Goal: Task Accomplishment & Management: Manage account settings

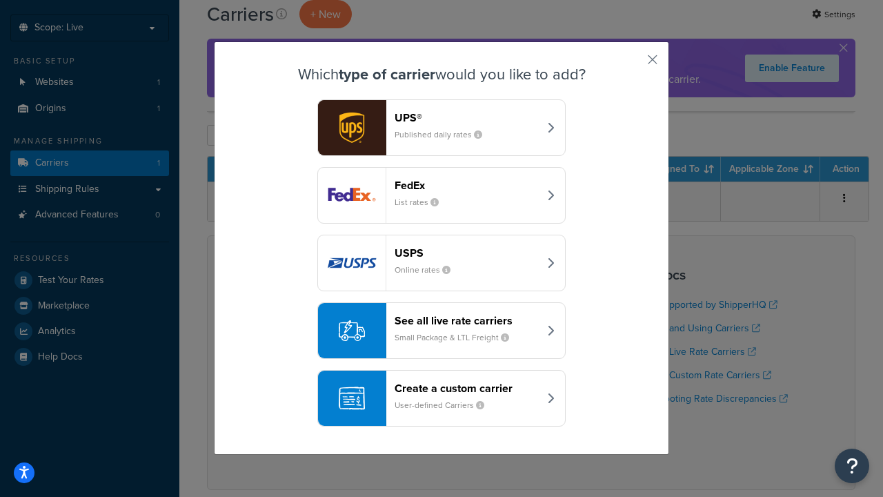
click at [442, 195] on div "FedEx List rates" at bounding box center [467, 195] width 144 height 33
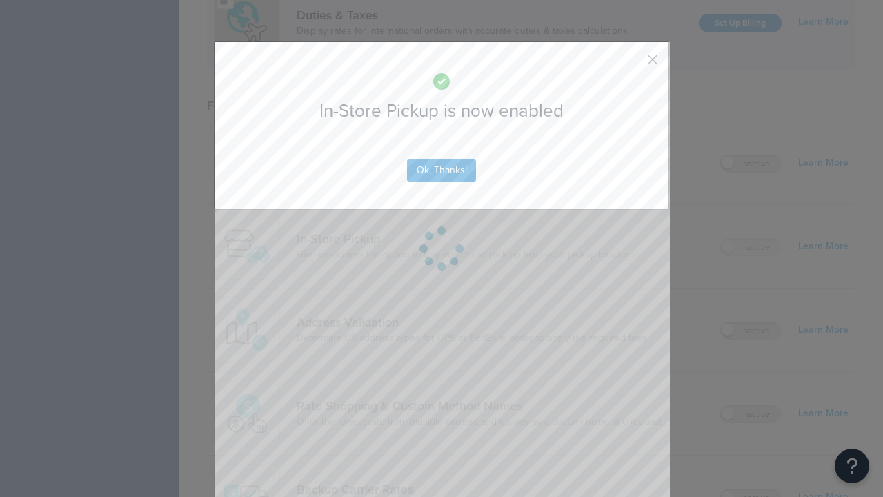
click at [632, 64] on button "button" at bounding box center [632, 64] width 3 height 3
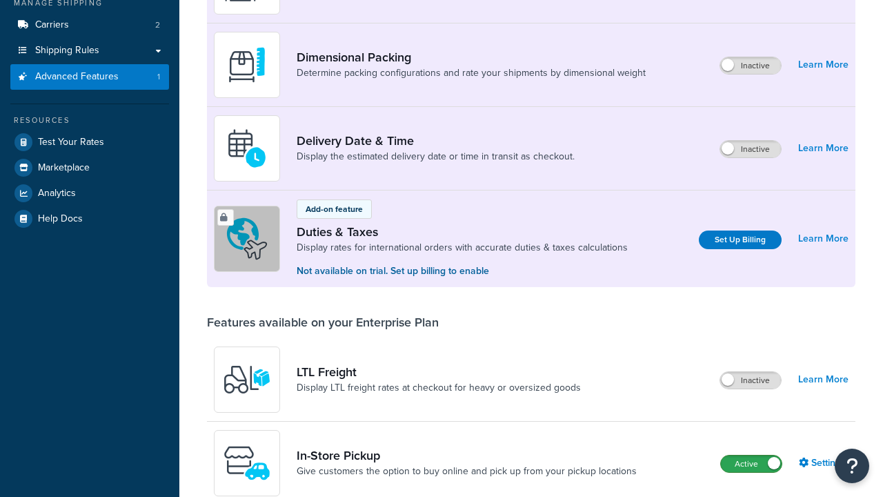
click at [752, 456] on label "Active" at bounding box center [751, 464] width 61 height 17
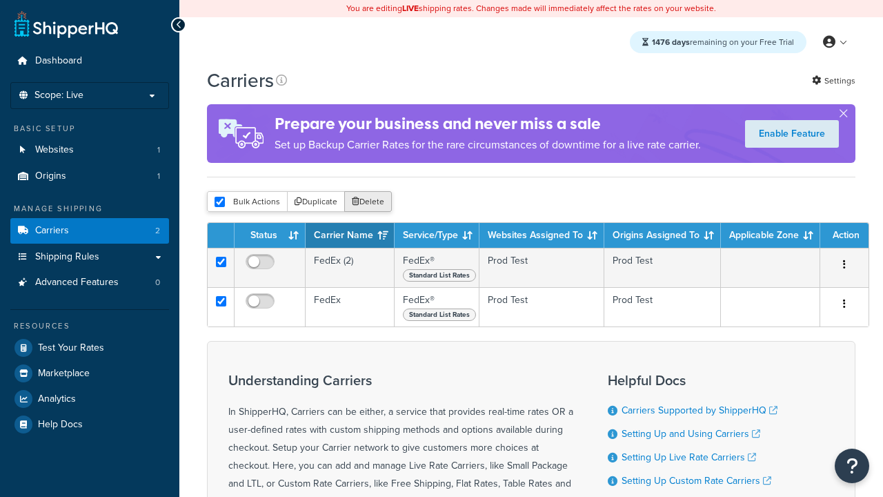
click at [367, 203] on button "Delete" at bounding box center [368, 201] width 48 height 21
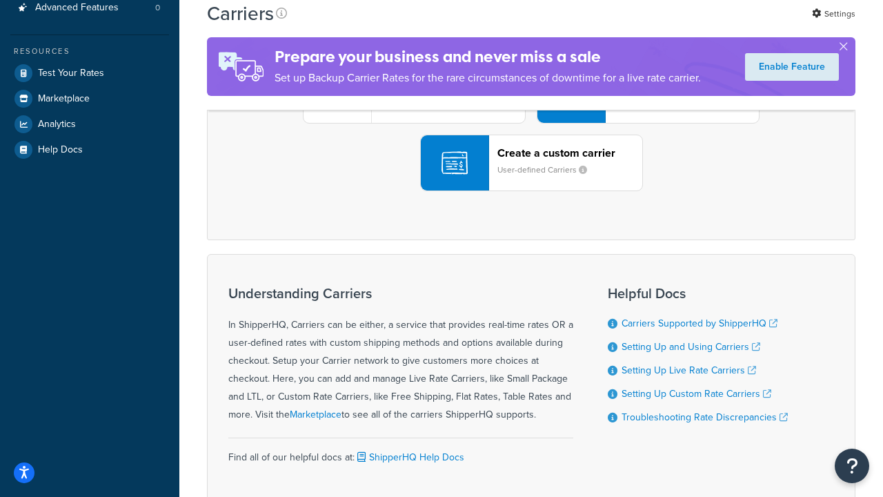
click at [531, 191] on div "UPS® Published daily rates FedEx List rates USPS Online rates See all live rate…" at bounding box center [532, 95] width 620 height 192
click at [687, 24] on header "FedEx" at bounding box center [686, 17] width 145 height 13
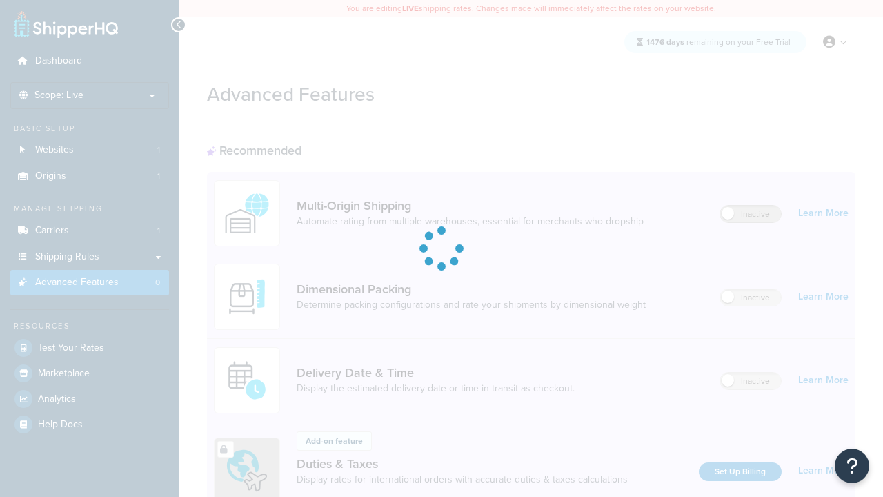
click at [752, 215] on label "Inactive" at bounding box center [751, 214] width 61 height 17
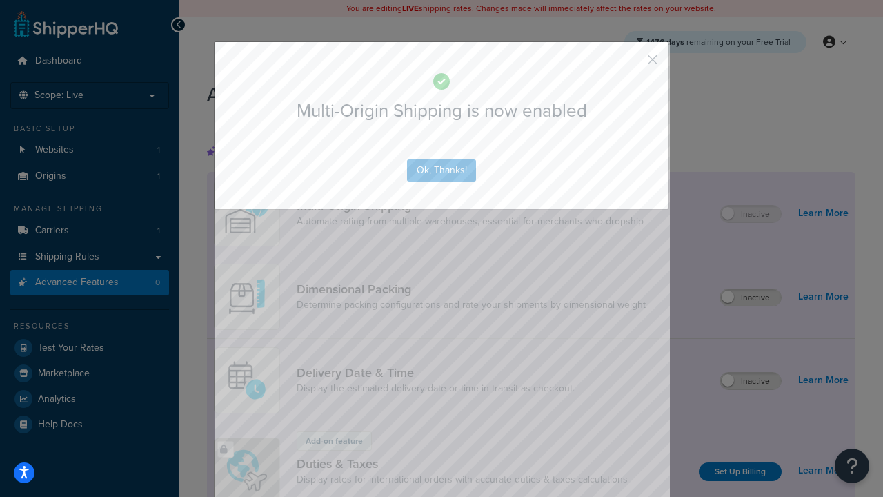
click at [632, 64] on button "button" at bounding box center [632, 64] width 3 height 3
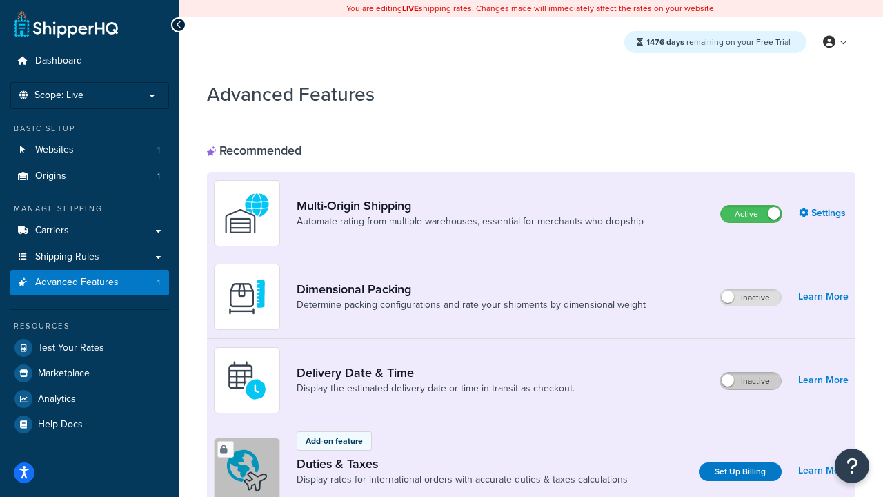
click at [752, 382] on label "Inactive" at bounding box center [751, 381] width 61 height 17
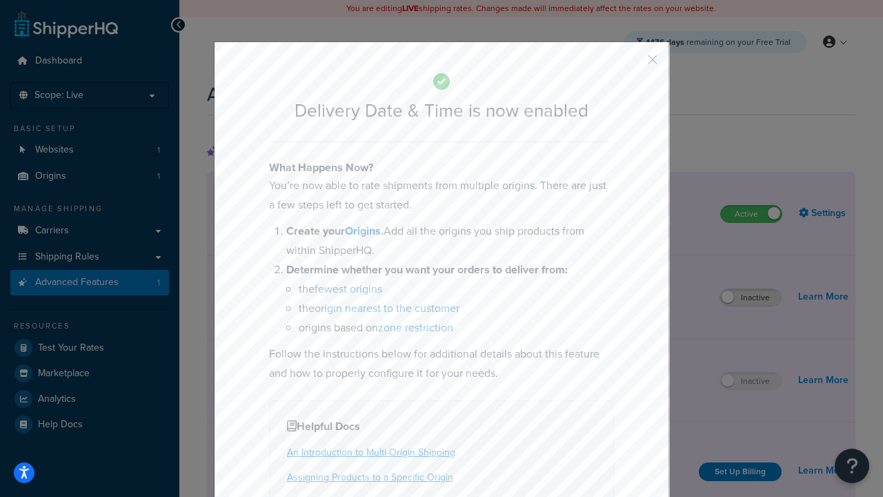
click at [632, 63] on button "button" at bounding box center [632, 64] width 3 height 3
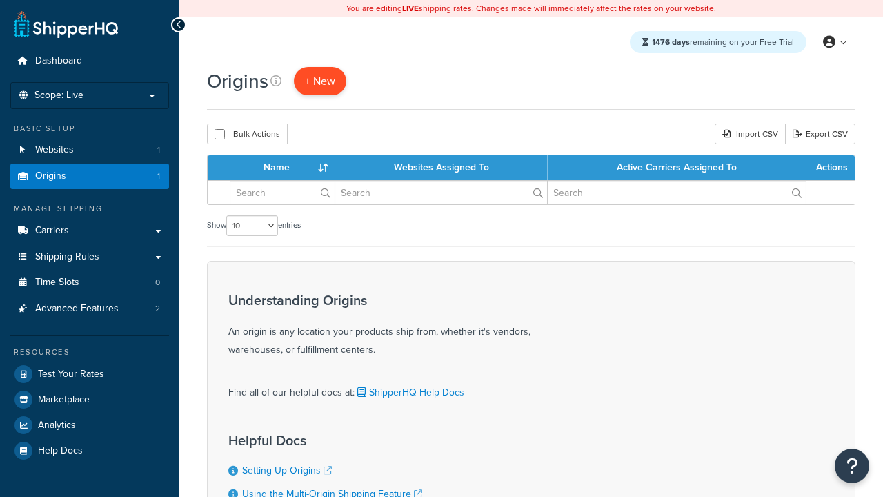
click at [320, 81] on span "+ New" at bounding box center [320, 81] width 30 height 16
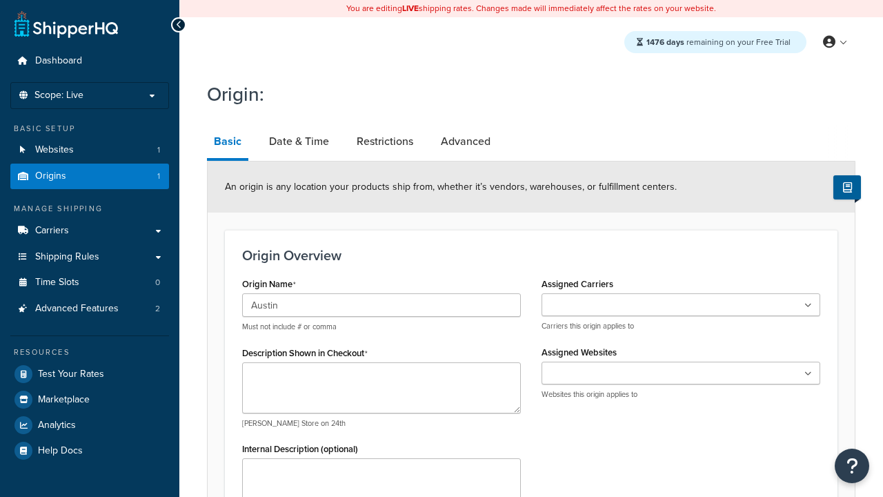
type input "Austin"
type textarea "Austin"
type input "Test Street"
type input "Austin"
select select "43"
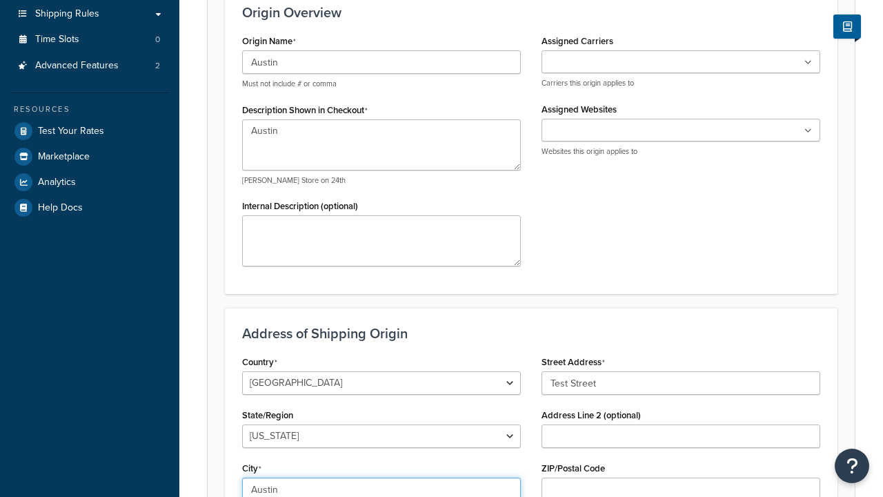
type input "Austin"
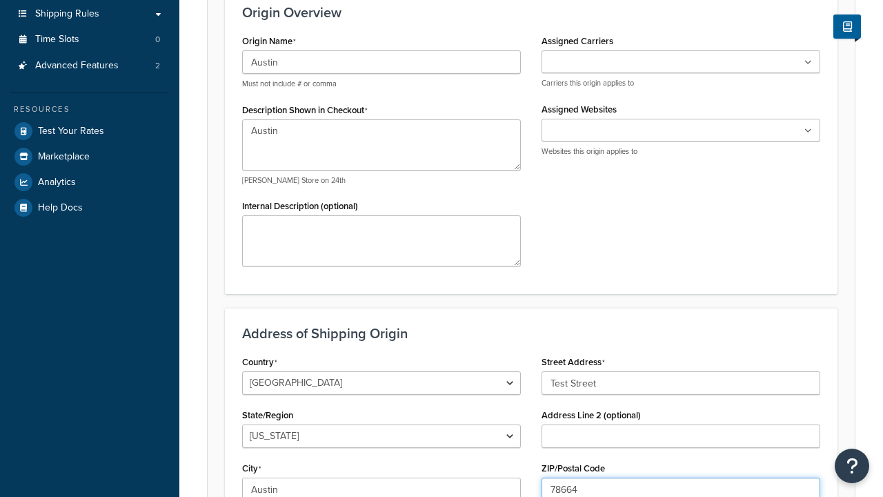
type input "78664"
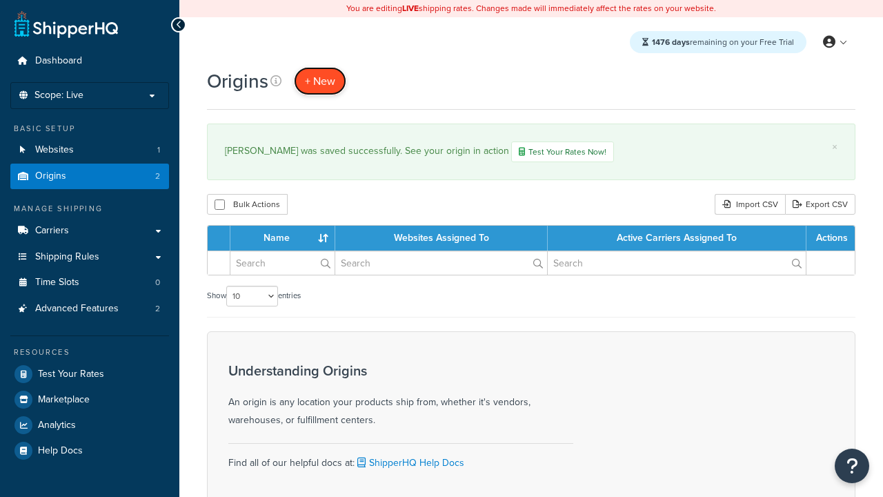
click at [320, 81] on span "+ New" at bounding box center [320, 81] width 30 height 16
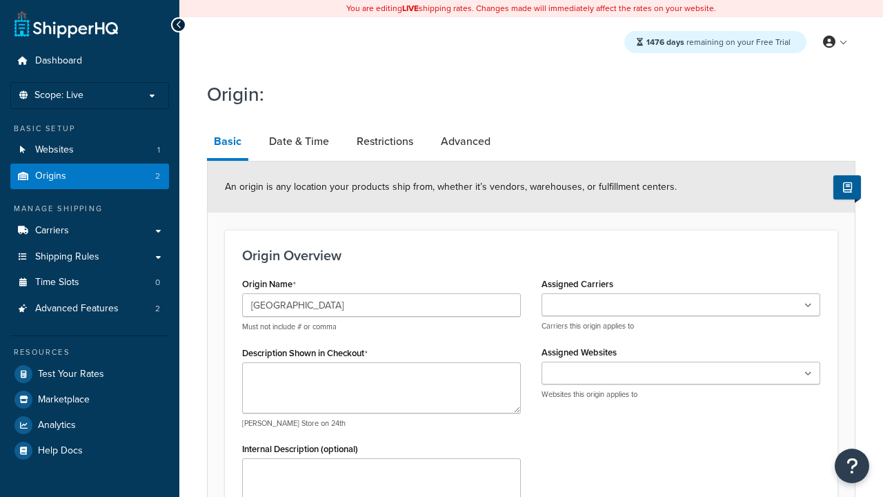
type input "[GEOGRAPHIC_DATA]"
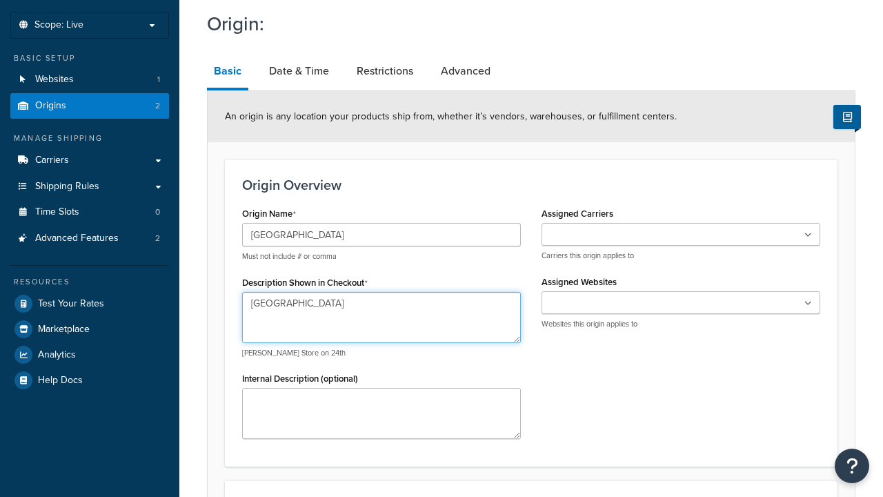
type textarea "[GEOGRAPHIC_DATA]"
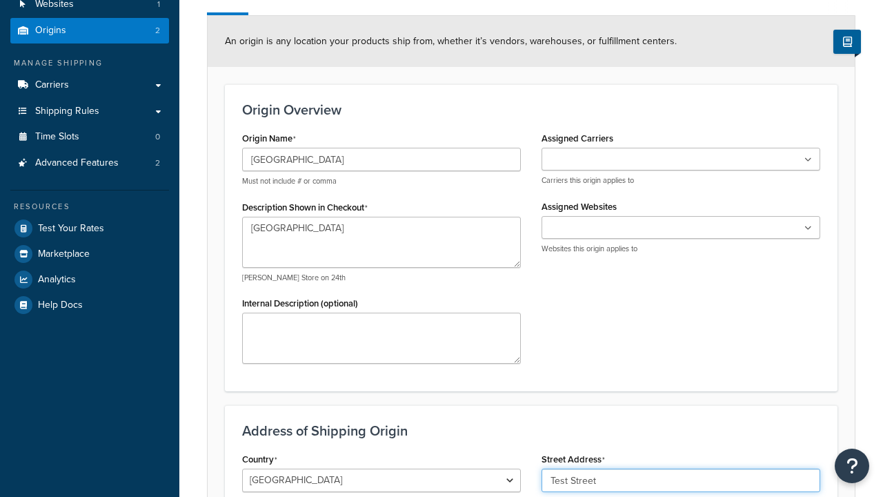
type input "Test Street"
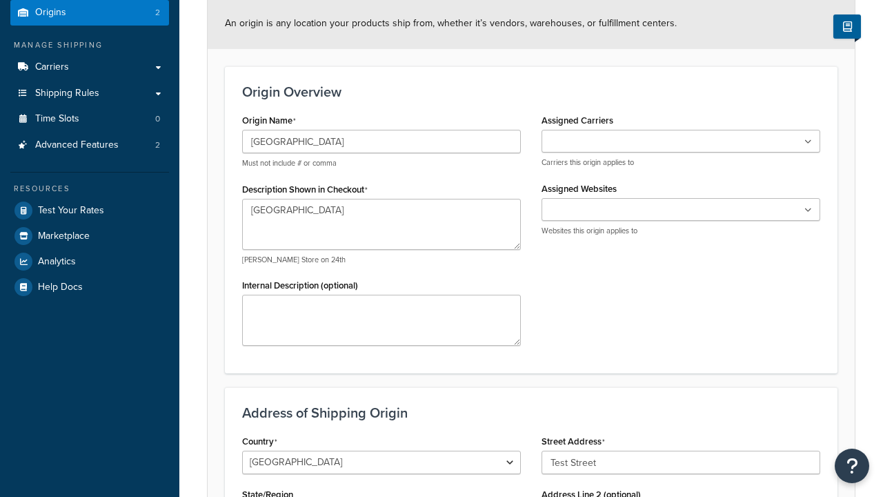
type input "Austin"
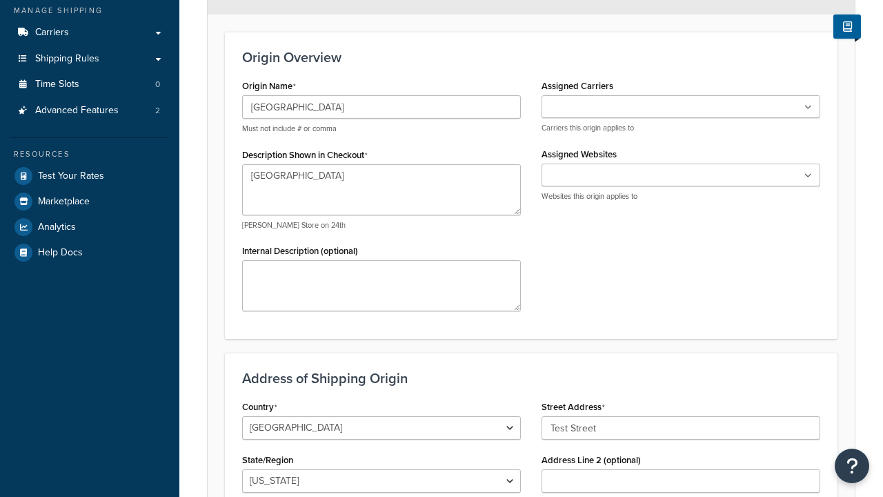
select select "43"
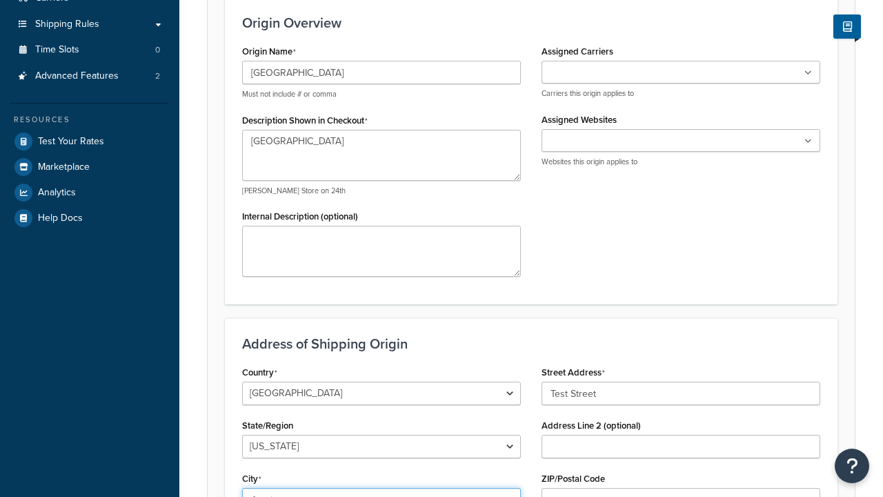
type input "Austin"
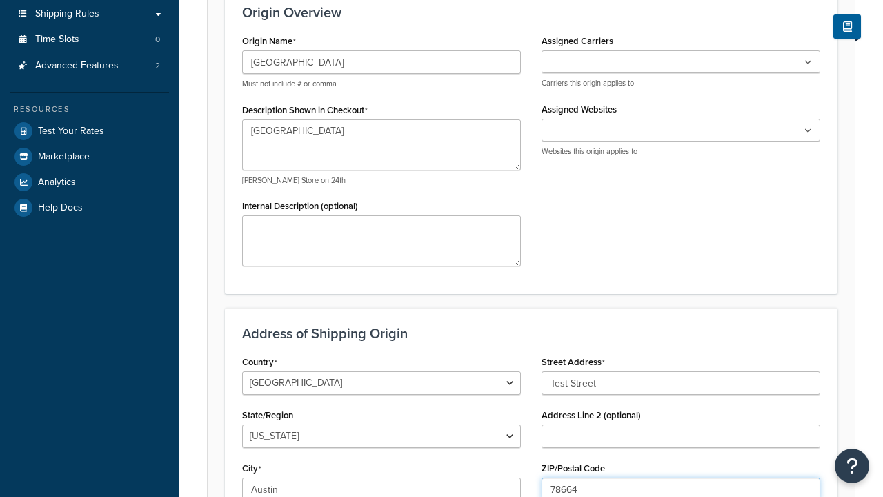
type input "78664"
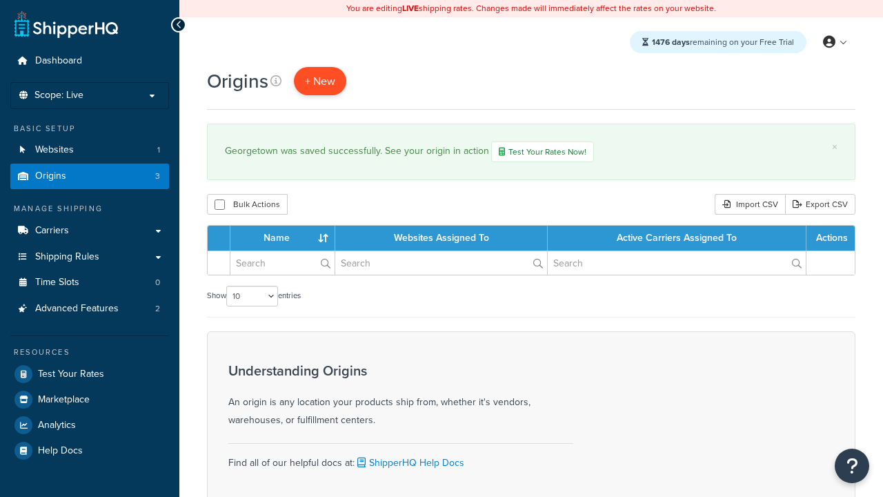
click at [320, 81] on span "+ New" at bounding box center [320, 81] width 30 height 16
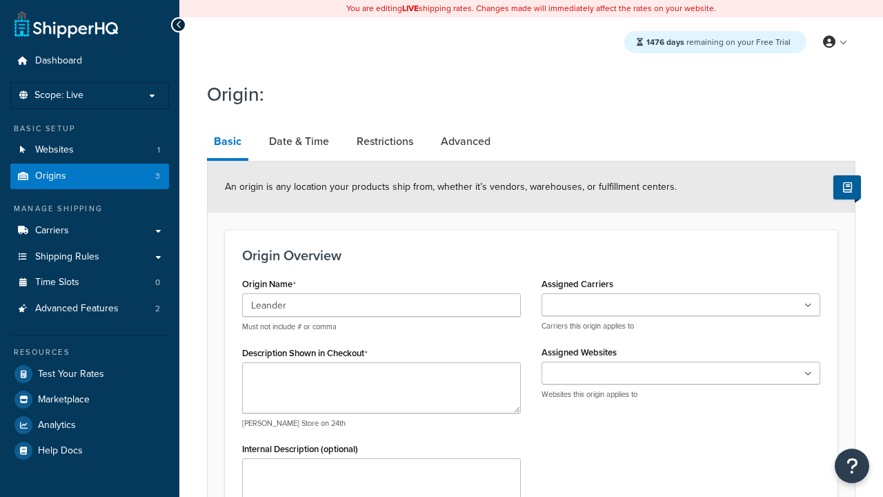
type input "Leander"
type textarea "Leander"
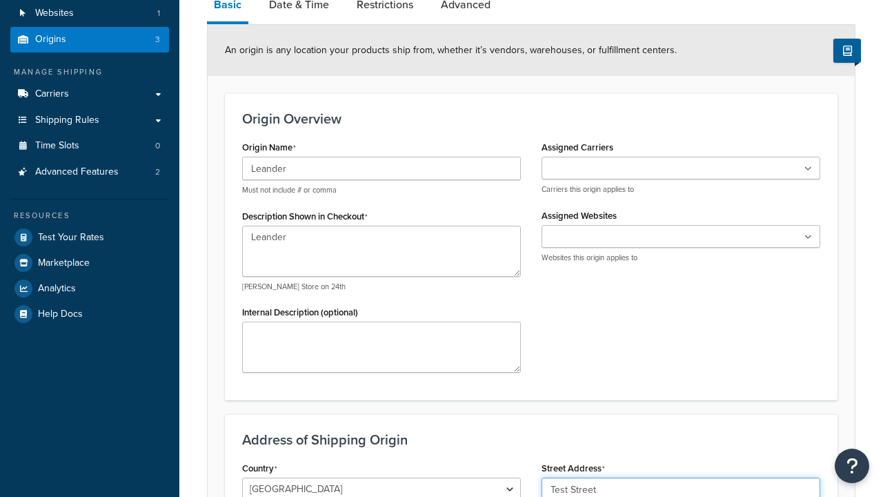
type input "Test Street"
type input "Austin"
select select "43"
type input "Austin"
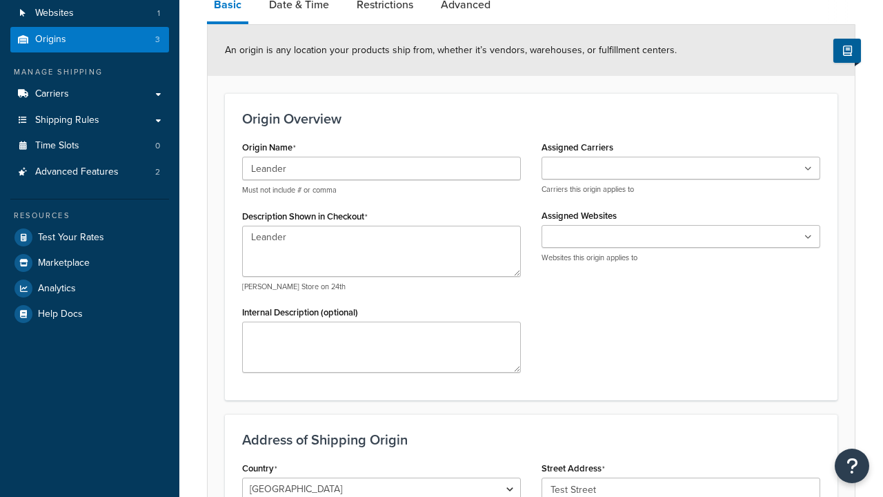
scroll to position [433, 0]
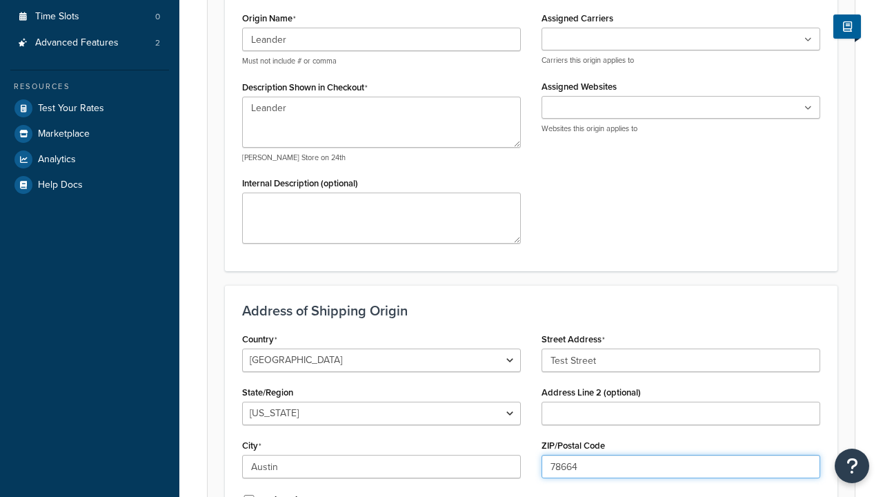
type input "78664"
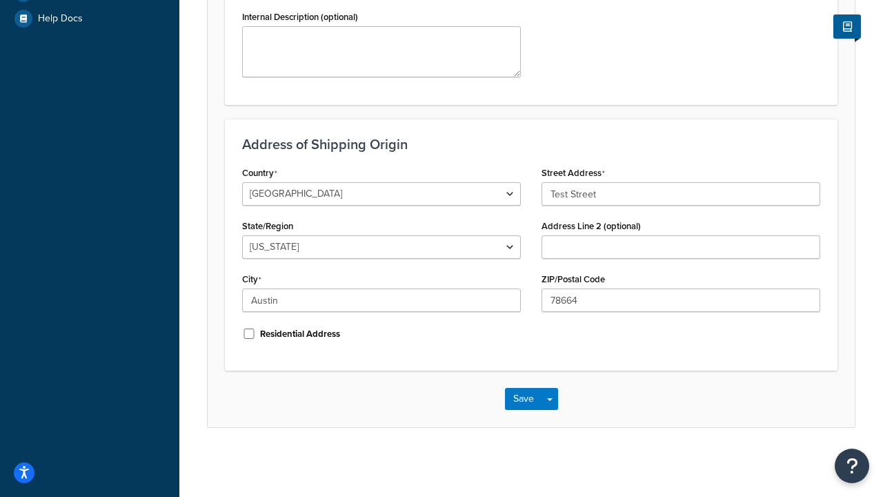
scroll to position [0, 0]
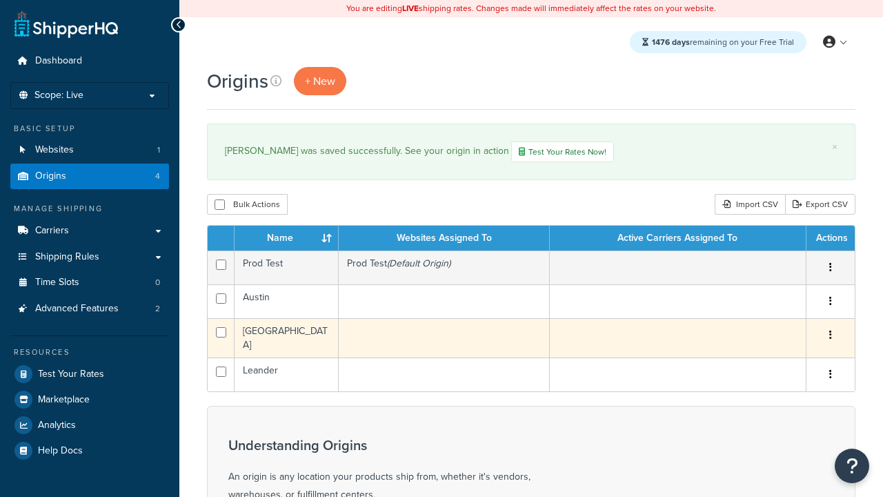
click at [830, 338] on icon "button" at bounding box center [831, 335] width 3 height 10
click at [0, 0] on link "Edit" at bounding box center [0, 0] width 0 height 0
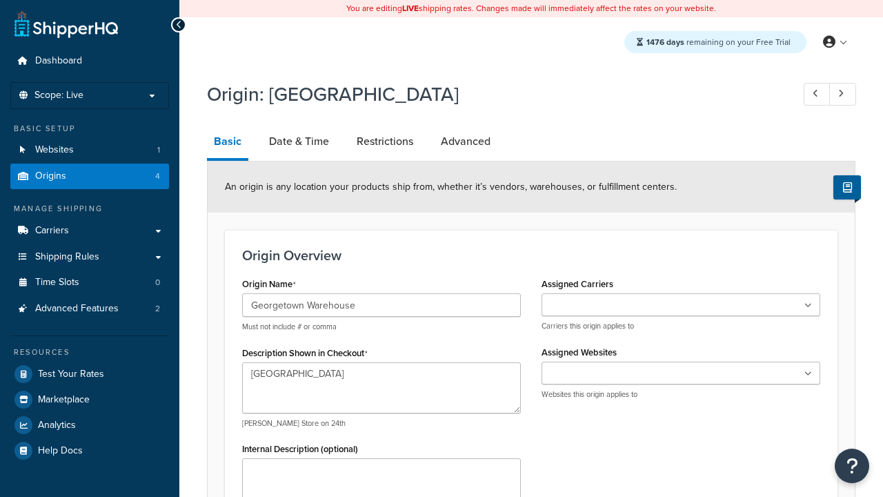
select select "43"
type input "Georgetown Warehouse"
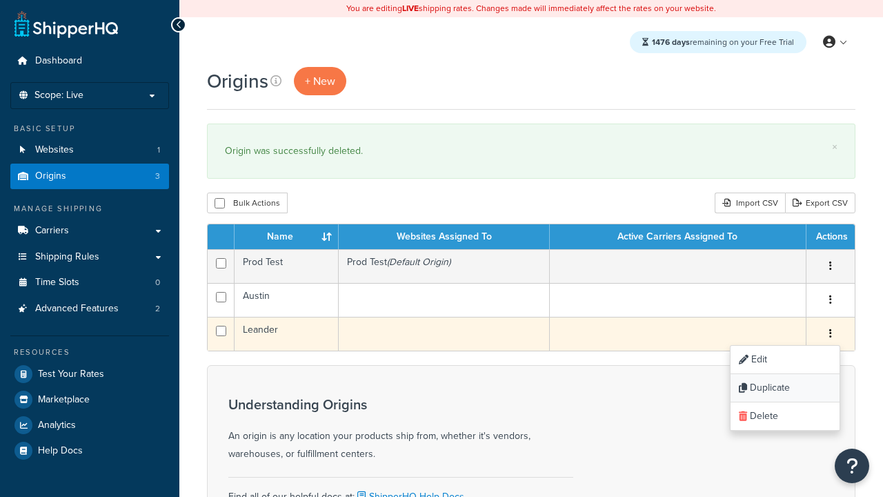
click at [785, 389] on link "Duplicate" at bounding box center [785, 388] width 109 height 28
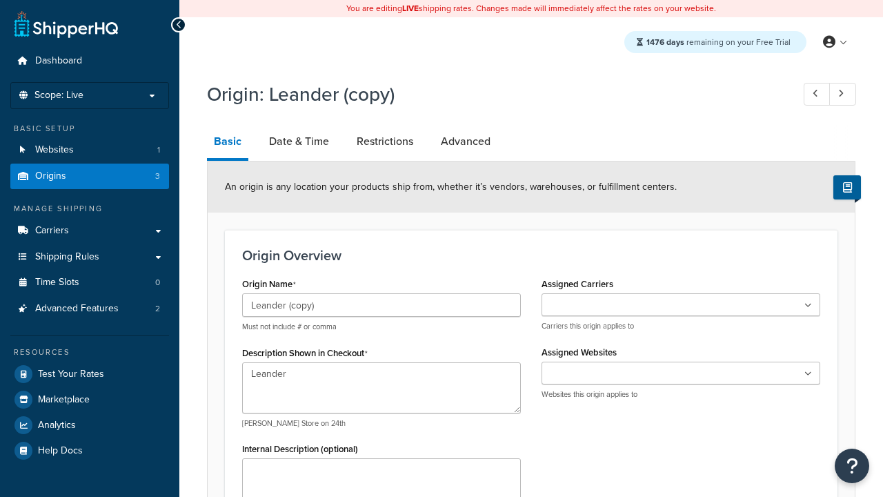
select select "43"
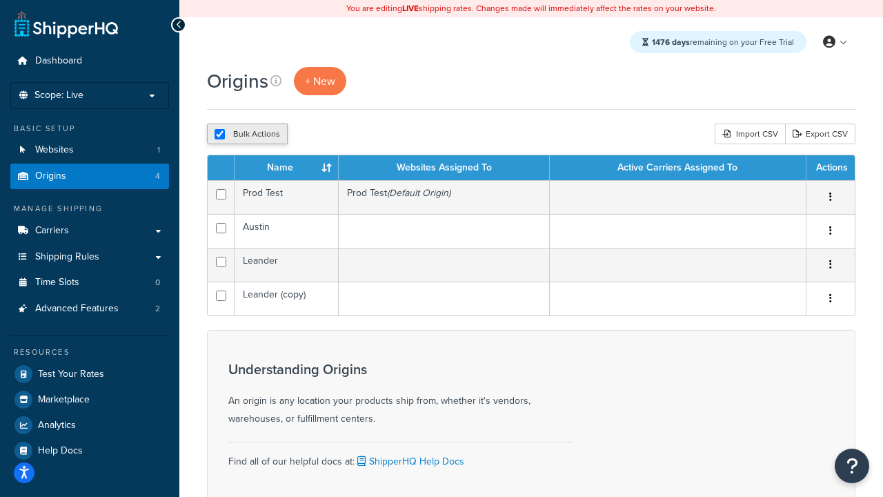
click at [216, 137] on input "checkbox" at bounding box center [220, 134] width 10 height 10
checkbox input "false"
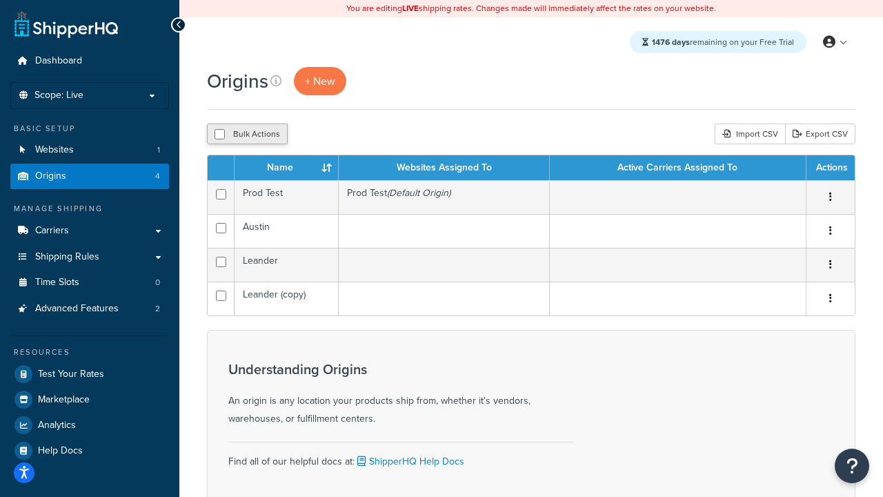
checkbox input "false"
click at [216, 137] on input "checkbox" at bounding box center [220, 134] width 10 height 10
checkbox input "true"
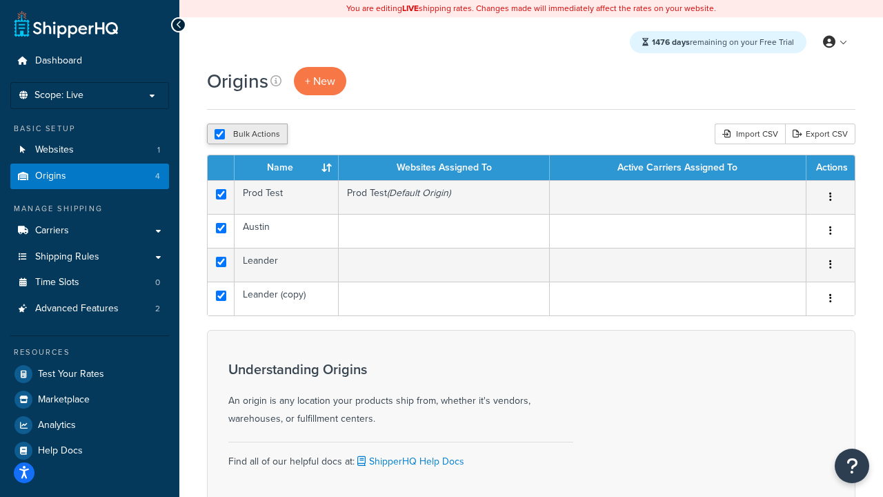
checkbox input "true"
click at [367, 135] on button "Delete" at bounding box center [368, 134] width 48 height 21
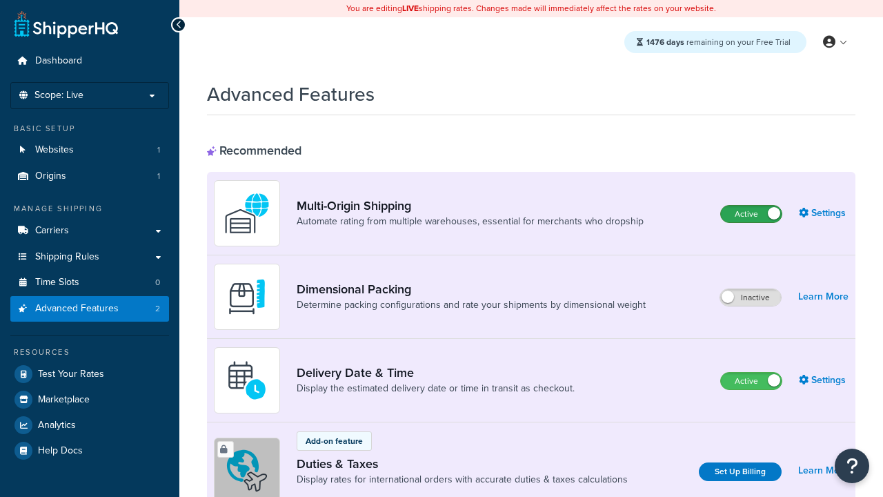
click at [752, 215] on label "Active" at bounding box center [751, 214] width 61 height 17
click at [752, 382] on label "Active" at bounding box center [751, 381] width 61 height 17
